Goal: Task Accomplishment & Management: Complete application form

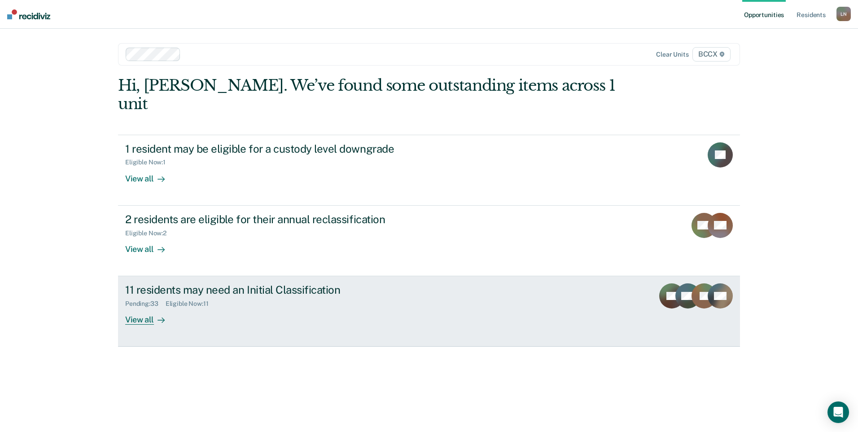
click at [144, 307] on div "View all" at bounding box center [150, 315] width 50 height 17
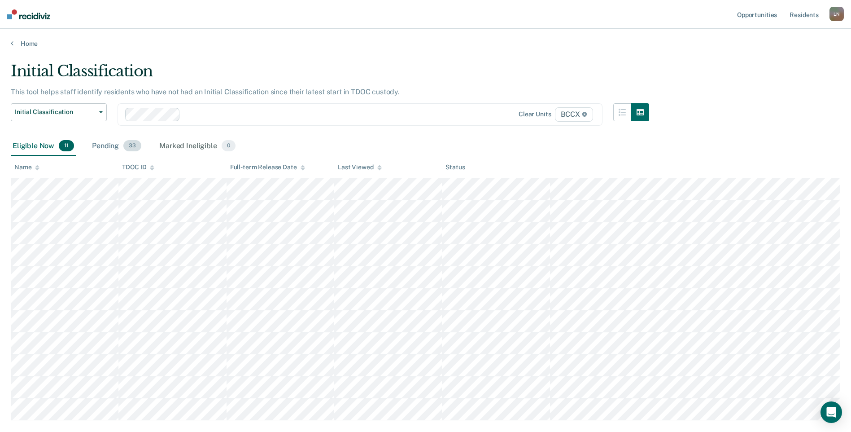
click at [130, 149] on span "33" at bounding box center [132, 146] width 18 height 12
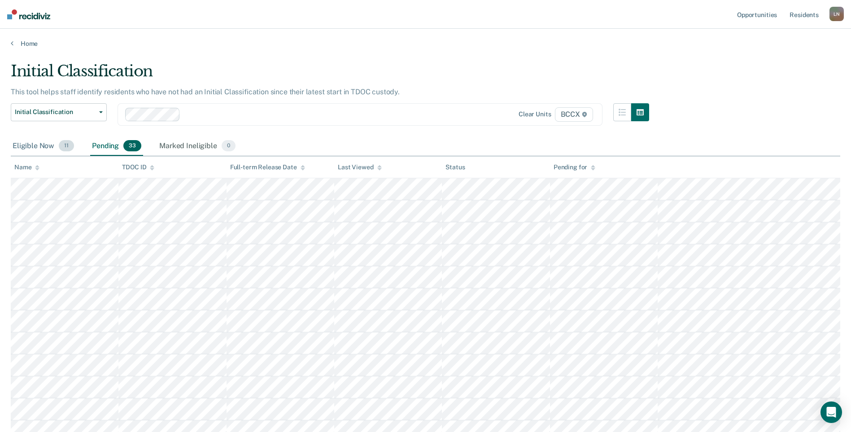
click at [47, 144] on div "Eligible Now 11" at bounding box center [43, 146] width 65 height 20
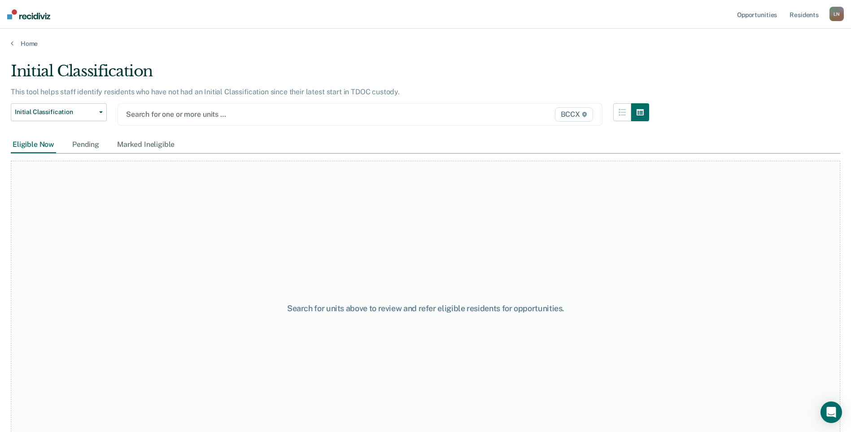
click at [172, 114] on div at bounding box center [289, 114] width 327 height 10
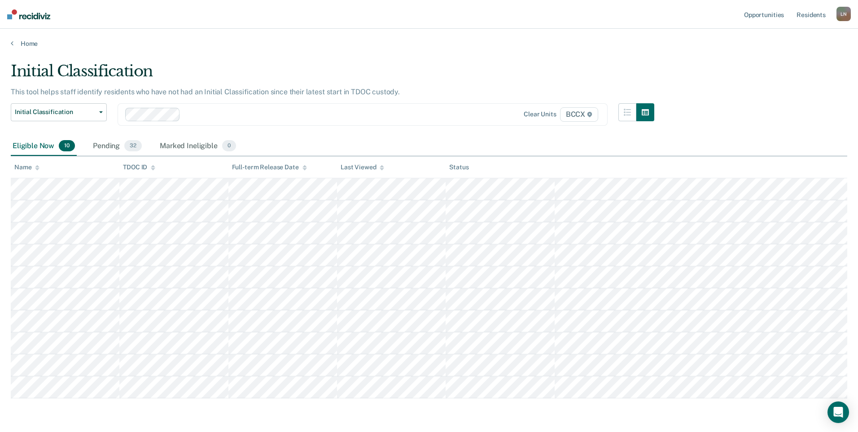
click at [102, 145] on div "Pending 32" at bounding box center [117, 146] width 52 height 20
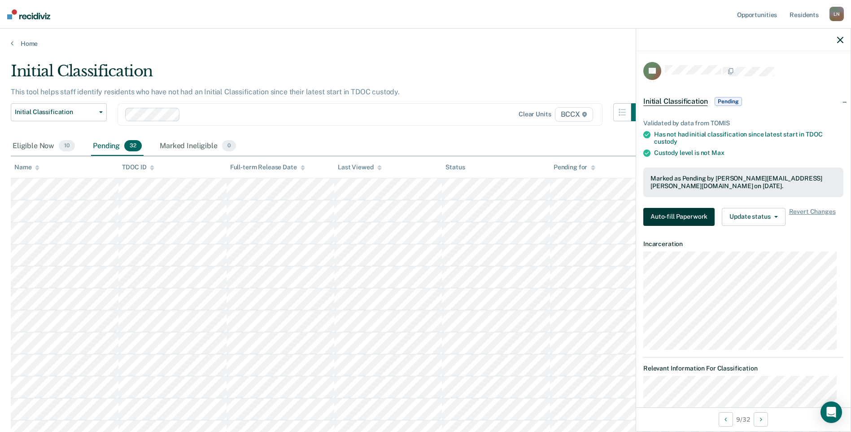
click at [673, 221] on button "Auto-fill Paperwork" at bounding box center [678, 217] width 71 height 18
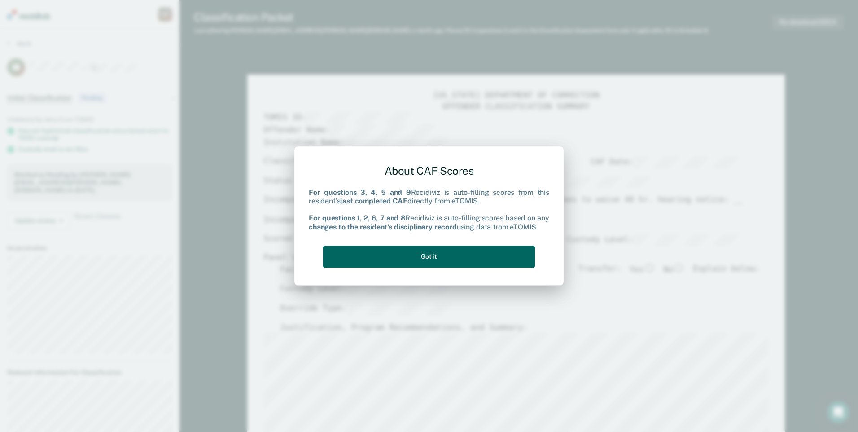
click at [417, 254] on button "Got it" at bounding box center [429, 256] width 212 height 22
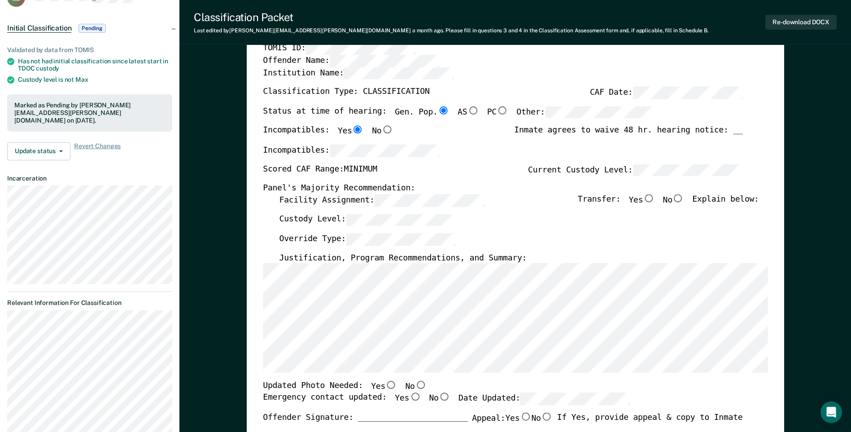
scroll to position [90, 0]
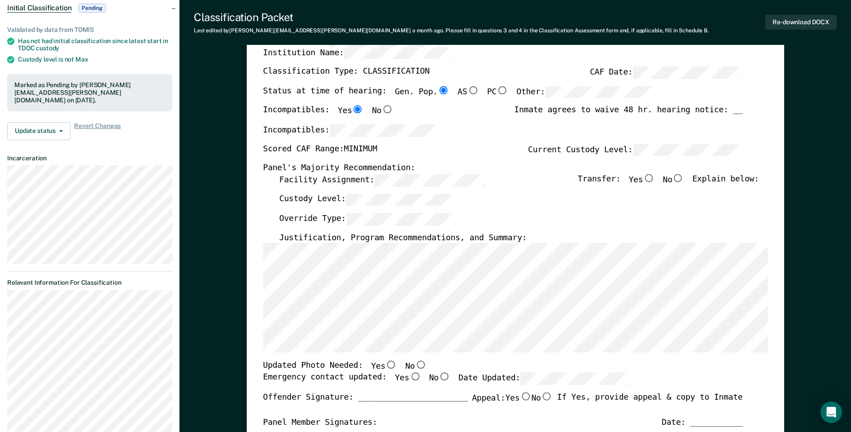
click at [415, 364] on input "No" at bounding box center [421, 365] width 12 height 8
type textarea "x"
radio input "true"
click at [409, 377] on input "Yes" at bounding box center [415, 376] width 12 height 8
type textarea "x"
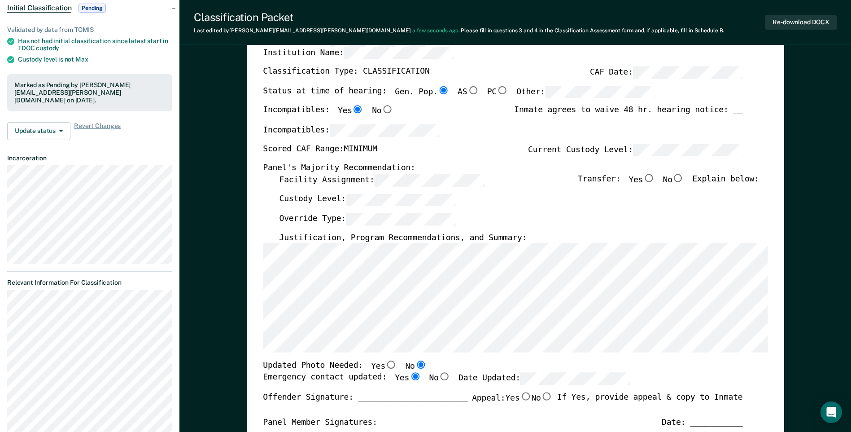
radio input "true"
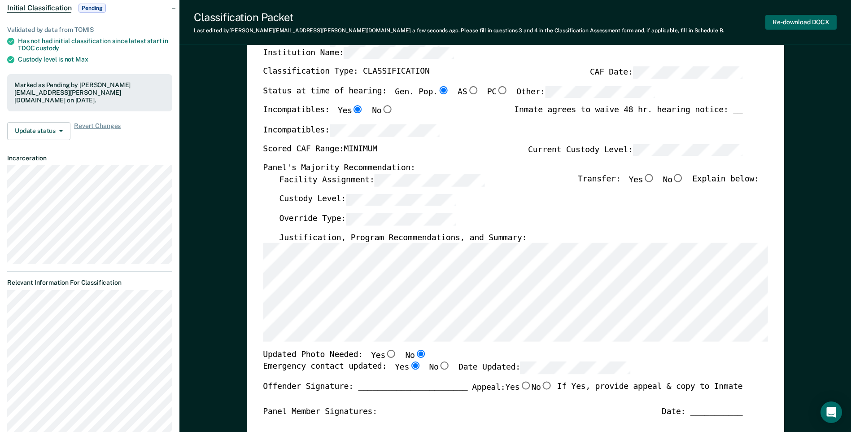
click at [798, 24] on button "Re-download DOCX" at bounding box center [800, 22] width 71 height 15
type textarea "x"
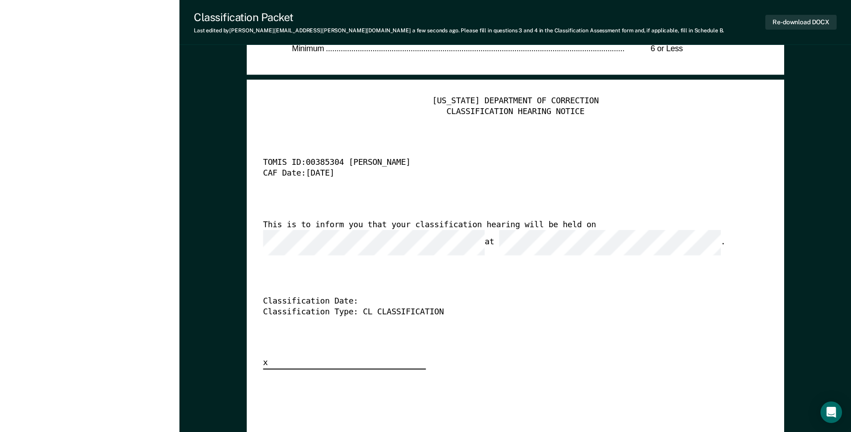
scroll to position [2154, 0]
